Goal: Task Accomplishment & Management: Use online tool/utility

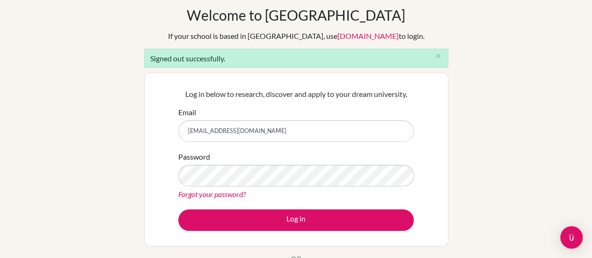
scroll to position [50, 0]
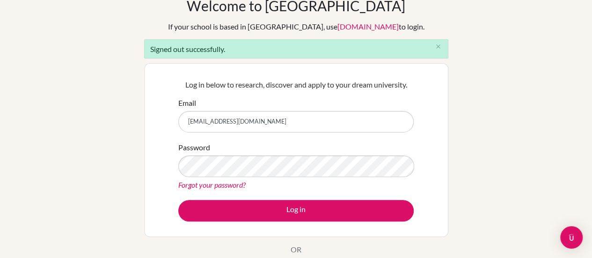
drag, startPoint x: 244, startPoint y: 121, endPoint x: 168, endPoint y: 124, distance: 75.9
click at [168, 124] on div "Log in below to research, discover and apply to your dream university. Email lh…" at bounding box center [296, 150] width 304 height 174
type input "lucyhogg12@gmail.com"
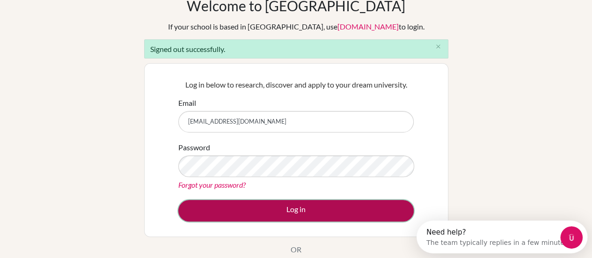
click at [273, 209] on button "Log in" at bounding box center [295, 211] width 235 height 22
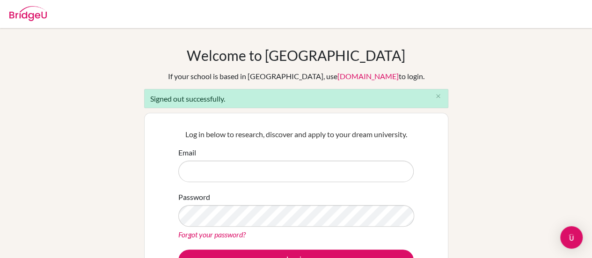
type input "[EMAIL_ADDRESS][DOMAIN_NAME]"
drag, startPoint x: 271, startPoint y: 169, endPoint x: 225, endPoint y: 170, distance: 45.4
click at [225, 170] on input "lucyhogg12@gmail.com" at bounding box center [295, 172] width 235 height 22
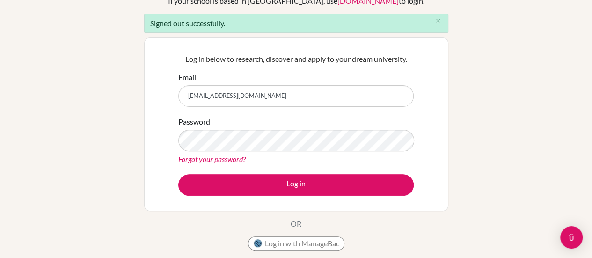
scroll to position [87, 0]
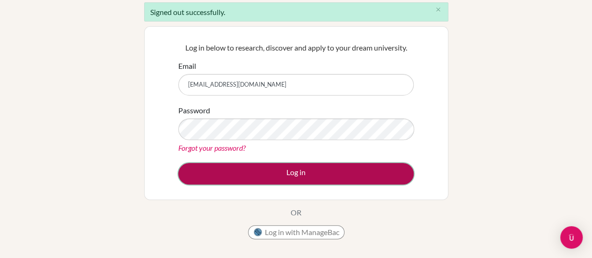
click at [290, 177] on button "Log in" at bounding box center [295, 174] width 235 height 22
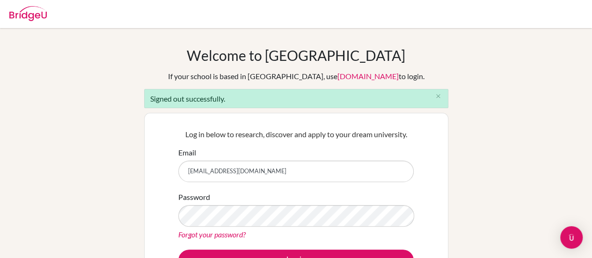
click at [276, 173] on input "lucyhogg12@gmail.com" at bounding box center [295, 172] width 235 height 22
type input "lhogg@earj.com.br"
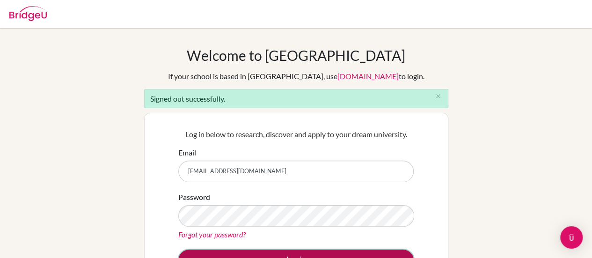
click at [310, 251] on button "Log in" at bounding box center [295, 260] width 235 height 22
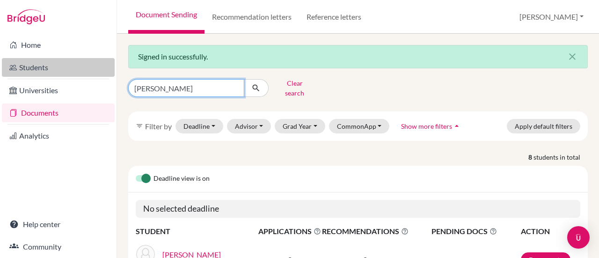
drag, startPoint x: 165, startPoint y: 84, endPoint x: 97, endPoint y: 76, distance: 67.9
click at [97, 76] on div "Home Students Universities Documents Analytics Help center Community Document S…" at bounding box center [299, 129] width 599 height 258
type input "lucca"
click button "submit" at bounding box center [256, 88] width 25 height 18
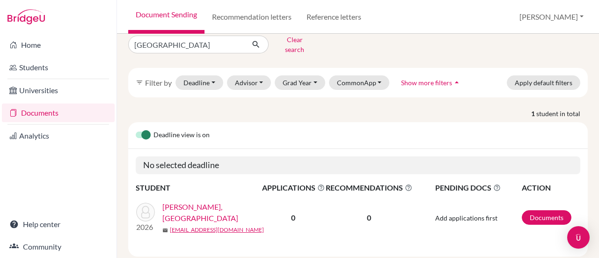
scroll to position [50, 0]
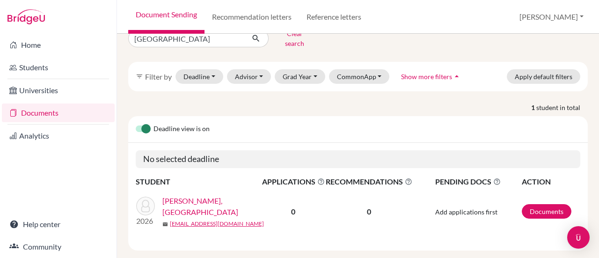
click at [175, 195] on link "Wolff, Lucca" at bounding box center [215, 206] width 106 height 22
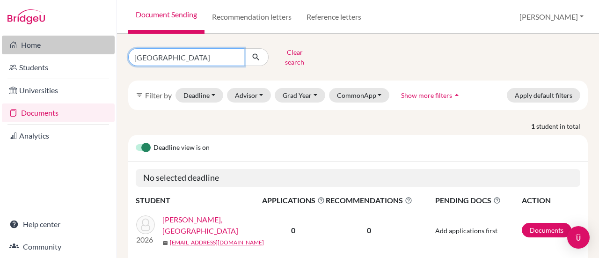
drag, startPoint x: 160, startPoint y: 51, endPoint x: 111, endPoint y: 53, distance: 48.7
click at [111, 53] on div "Home Students Universities Documents Analytics Help center Community Document S…" at bounding box center [299, 129] width 599 height 258
type input "giovanni"
click button "submit" at bounding box center [256, 57] width 25 height 18
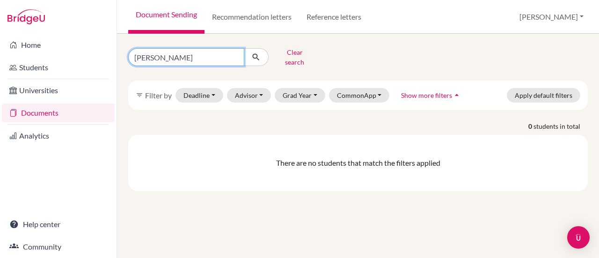
click at [172, 51] on input "giovanni" at bounding box center [186, 57] width 116 height 18
type input "giovanna"
click button "submit" at bounding box center [256, 57] width 25 height 18
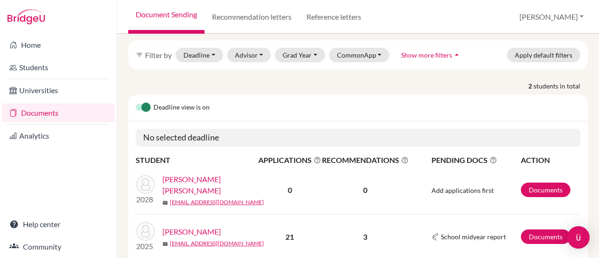
scroll to position [66, 0]
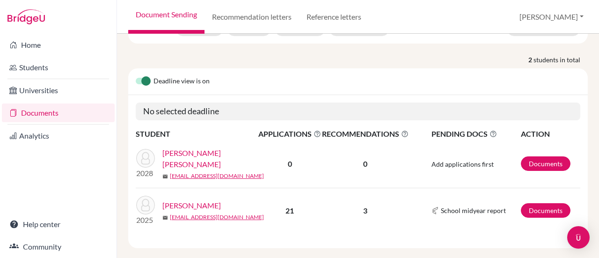
click at [215, 200] on link "[PERSON_NAME]" at bounding box center [191, 205] width 59 height 11
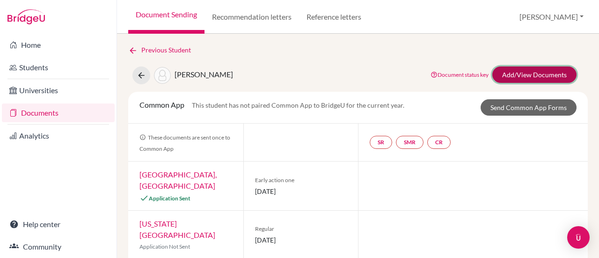
click at [510, 75] on link "Add/View Documents" at bounding box center [534, 74] width 84 height 16
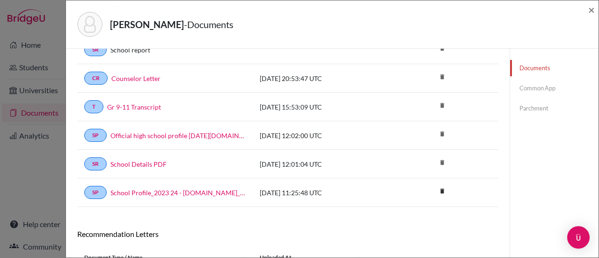
scroll to position [322, 0]
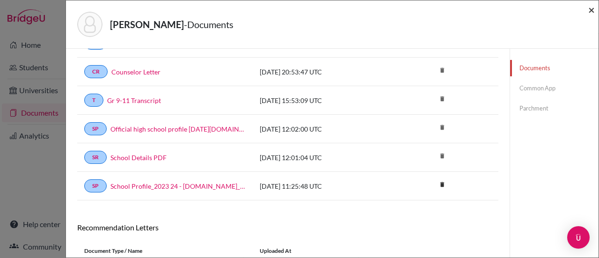
click at [591, 9] on span "×" at bounding box center [591, 10] width 7 height 14
